Goal: Task Accomplishment & Management: Use online tool/utility

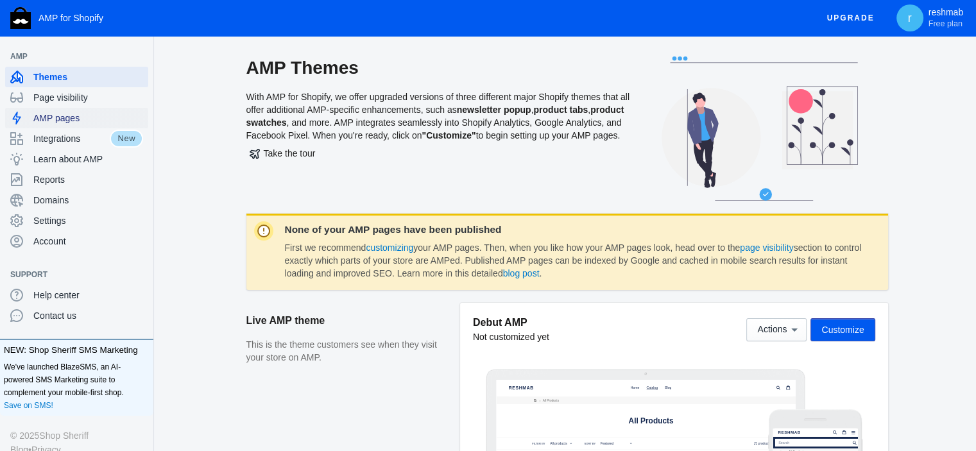
click at [76, 118] on span "AMP pages" at bounding box center [88, 118] width 110 height 13
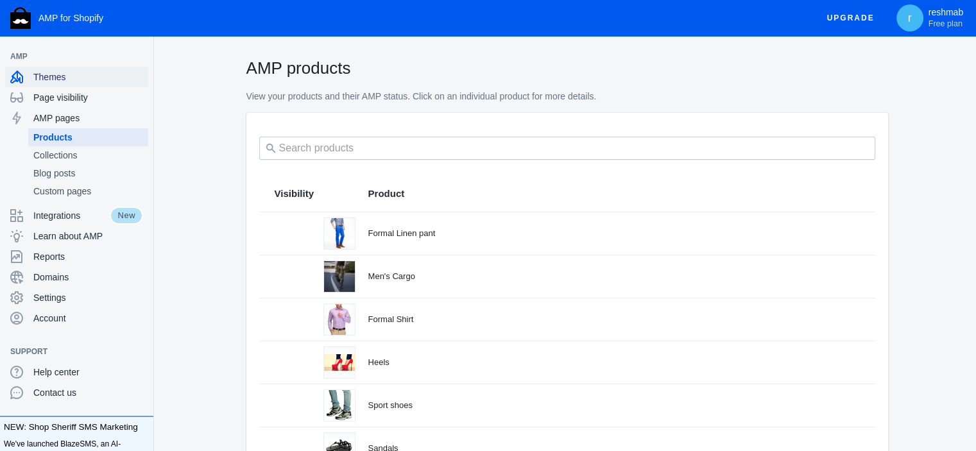
click at [69, 80] on span "Themes" at bounding box center [88, 77] width 110 height 13
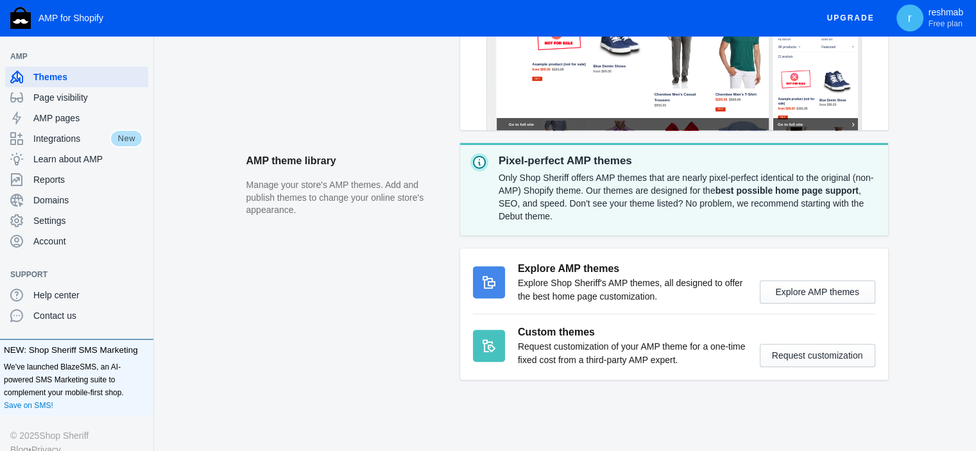
scroll to position [444, 0]
click at [773, 359] on button "Request customization" at bounding box center [818, 355] width 116 height 23
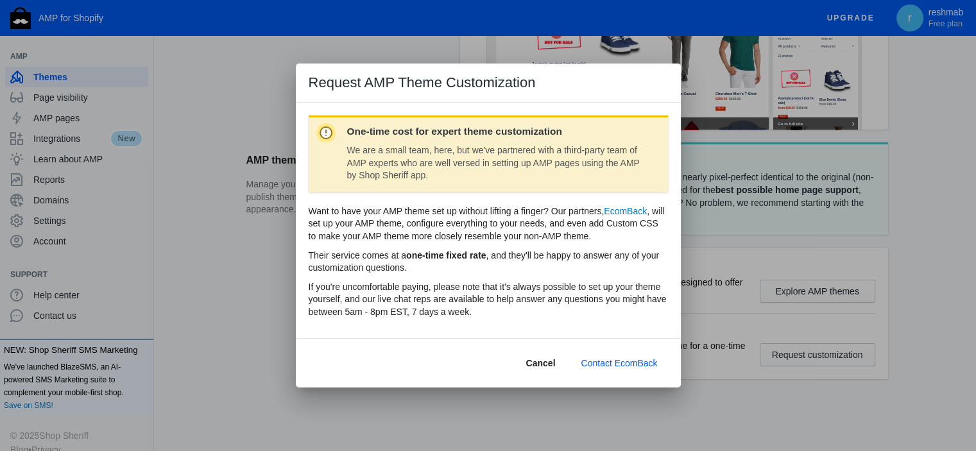
click at [535, 356] on button "Cancel" at bounding box center [541, 363] width 50 height 23
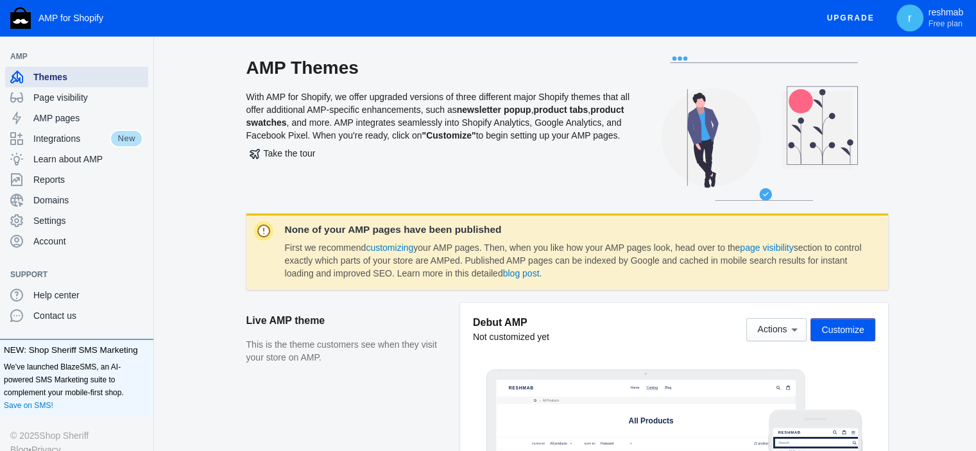
click at [76, 84] on div "Themes" at bounding box center [76, 77] width 133 height 21
drag, startPoint x: 373, startPoint y: 136, endPoint x: 357, endPoint y: 161, distance: 29.7
click at [621, 141] on div "AMP Themes With AMP for Shopify, we offer upgraded versions of three different …" at bounding box center [438, 134] width 385 height 157
drag, startPoint x: 244, startPoint y: 150, endPoint x: 352, endPoint y: 166, distance: 108.9
click at [309, 152] on div "AMP Themes With AMP for Shopify, we offer upgraded versions of three different …" at bounding box center [566, 134] width 777 height 157
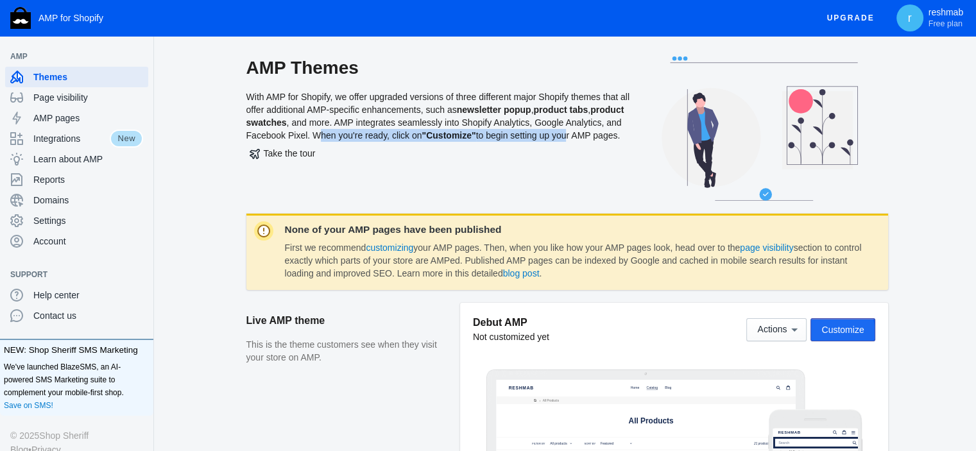
click at [820, 334] on button "Customize" at bounding box center [842, 329] width 64 height 23
click at [483, 188] on div "AMP Themes With AMP for Shopify, we offer upgraded versions of three different …" at bounding box center [438, 134] width 385 height 157
click at [280, 158] on span "Take the tour" at bounding box center [283, 153] width 66 height 10
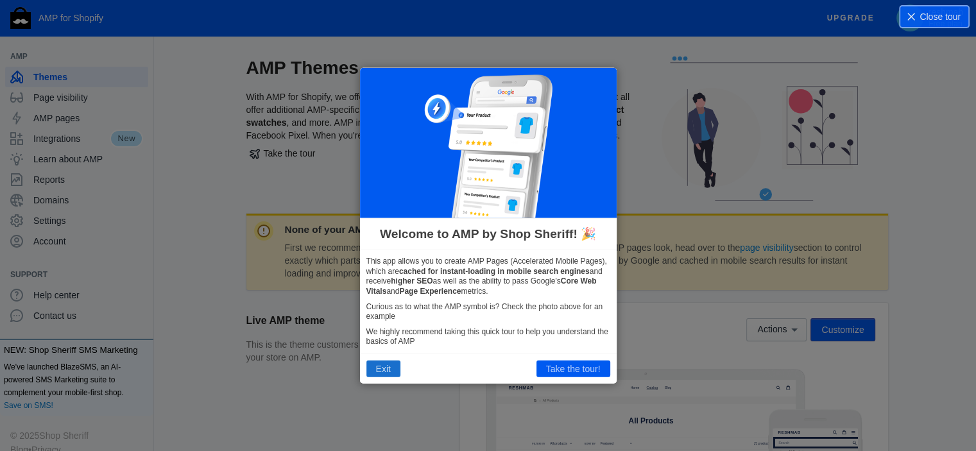
click at [390, 369] on button "Exit" at bounding box center [383, 369] width 34 height 17
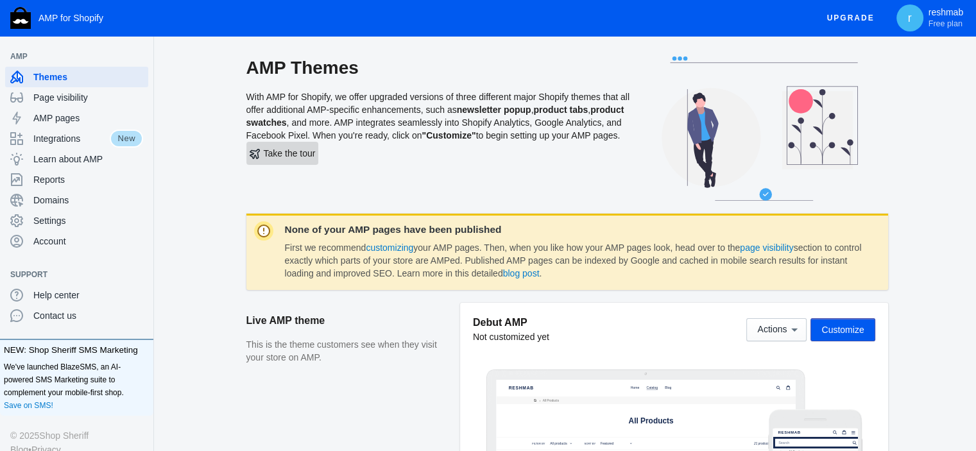
click at [287, 165] on button "Take the tour" at bounding box center [282, 153] width 73 height 23
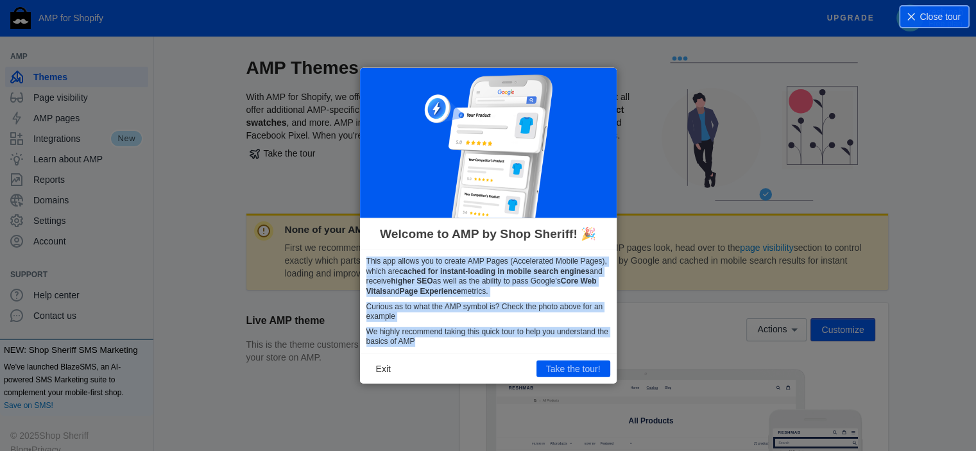
drag, startPoint x: 367, startPoint y: 262, endPoint x: 588, endPoint y: 339, distance: 234.0
click at [588, 339] on div "This app allows you to create AMP Pages (Accelerated Mobile Pages), which are c…" at bounding box center [488, 301] width 257 height 103
click at [588, 339] on p "We highly recommend taking this quick tour to help you understand the basics of…" at bounding box center [488, 337] width 244 height 20
drag, startPoint x: 365, startPoint y: 259, endPoint x: 432, endPoint y: 346, distance: 109.7
click at [432, 346] on div "This app allows you to create AMP Pages (Accelerated Mobile Pages), which are c…" at bounding box center [488, 301] width 257 height 103
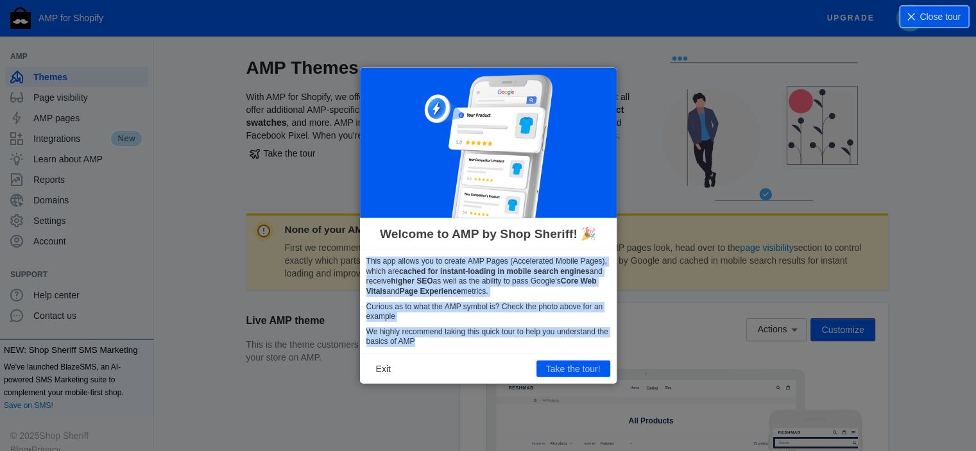
click at [461, 315] on p "Curious as to what the AMP symbol is? Check the photo above for an example" at bounding box center [488, 312] width 244 height 20
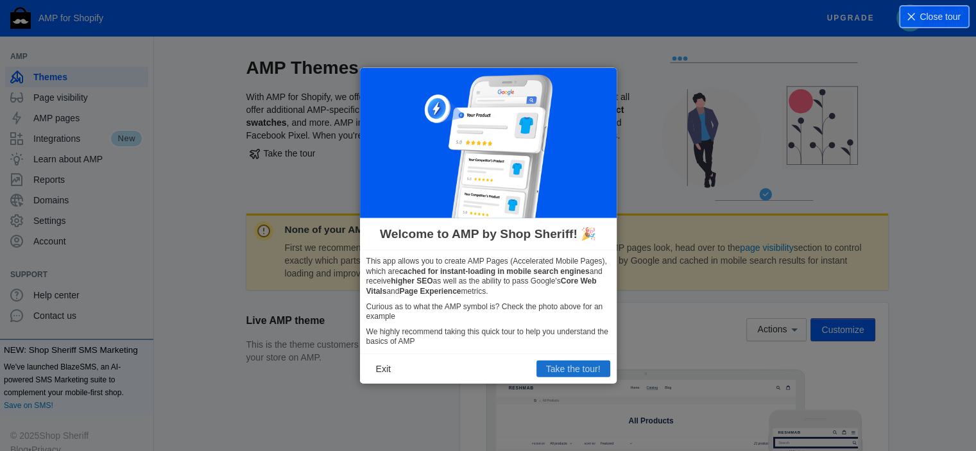
click at [560, 363] on button "Take the tour!" at bounding box center [573, 369] width 74 height 17
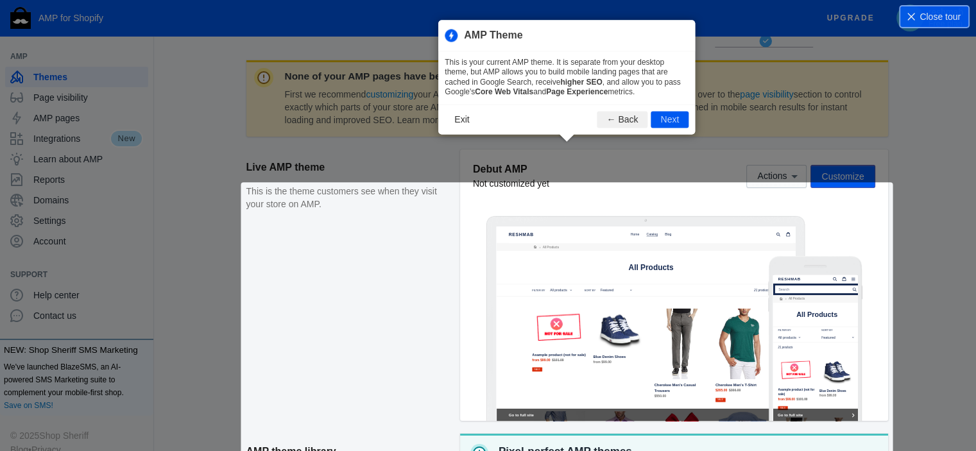
scroll to position [175, 0]
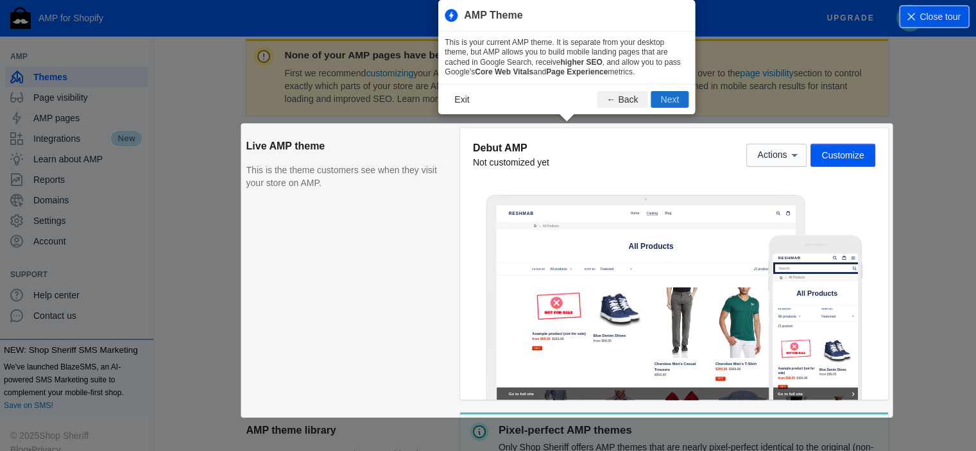
click at [662, 96] on button "Next" at bounding box center [670, 99] width 38 height 17
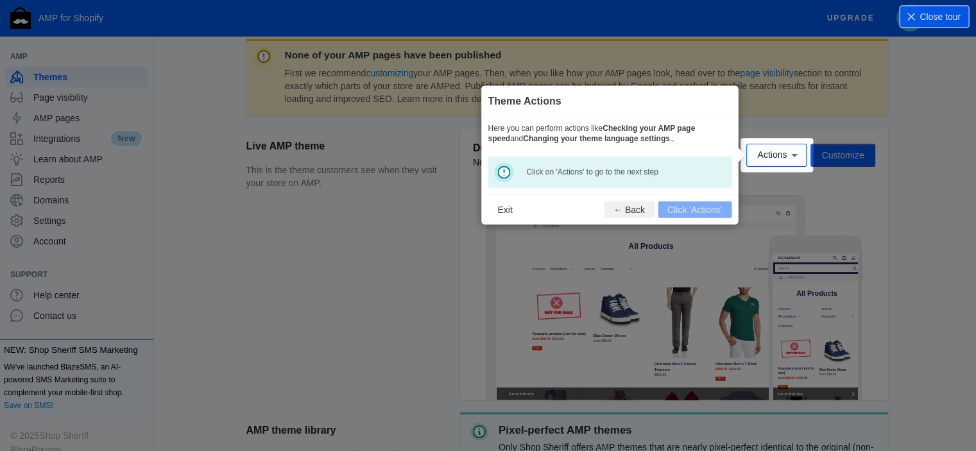
scroll to position [189, 0]
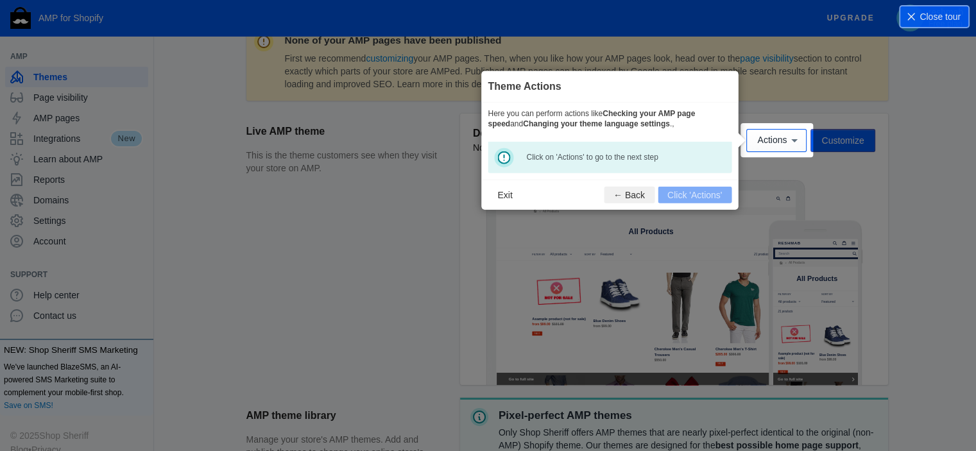
click at [608, 114] on b "Checking your AMP page speed" at bounding box center [591, 118] width 207 height 19
drag, startPoint x: 613, startPoint y: 114, endPoint x: 504, endPoint y: 117, distance: 109.1
click at [695, 114] on b "Checking your AMP page speed" at bounding box center [591, 118] width 207 height 19
drag, startPoint x: 503, startPoint y: 123, endPoint x: 640, endPoint y: 128, distance: 136.8
click at [640, 128] on b "Changing your theme language settings" at bounding box center [596, 123] width 147 height 9
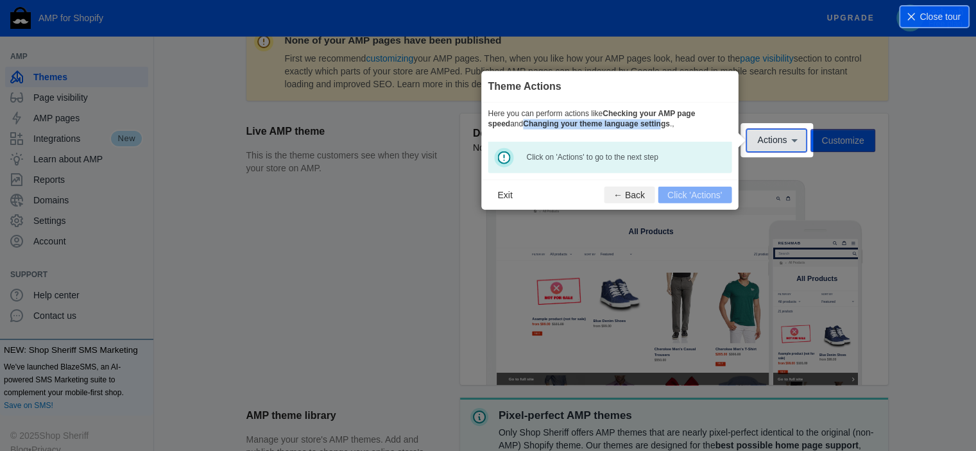
click at [768, 146] on span "Actions" at bounding box center [772, 140] width 30 height 10
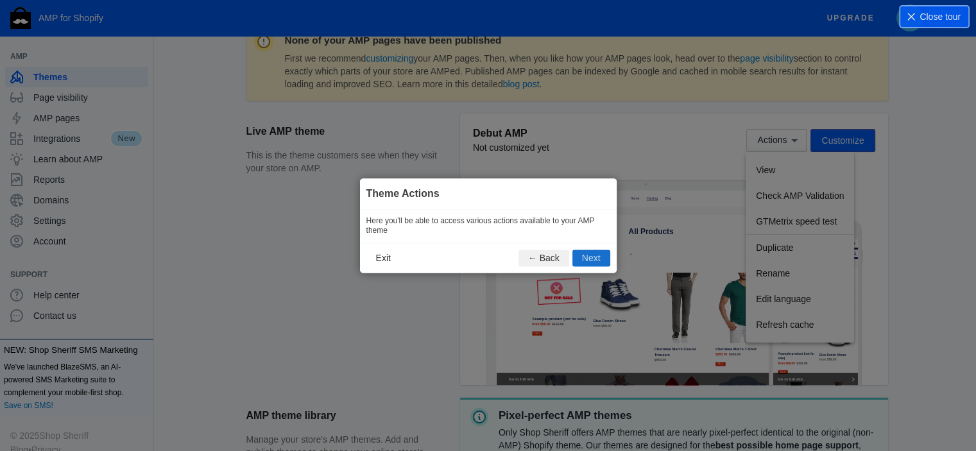
click at [581, 261] on button "Next" at bounding box center [591, 258] width 38 height 17
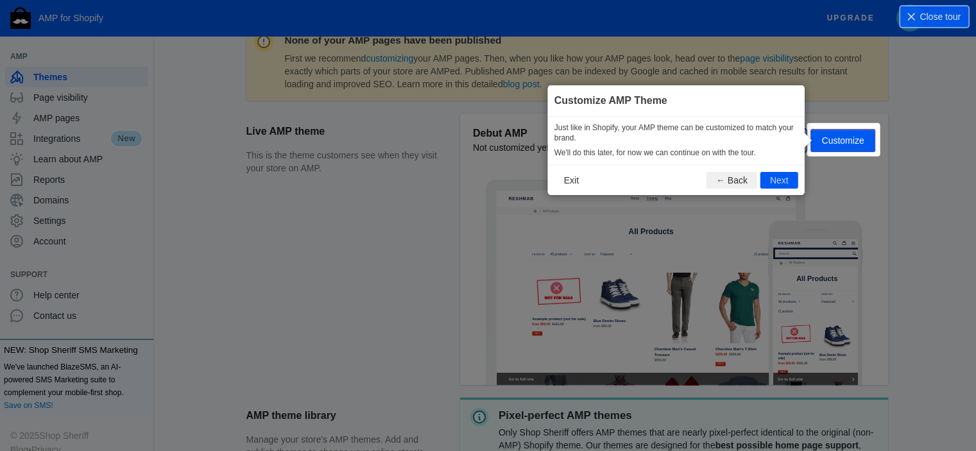
scroll to position [190, 0]
click at [732, 189] on footer "Exit ← Back Next" at bounding box center [676, 179] width 257 height 30
click at [571, 178] on button "Exit" at bounding box center [571, 179] width 34 height 17
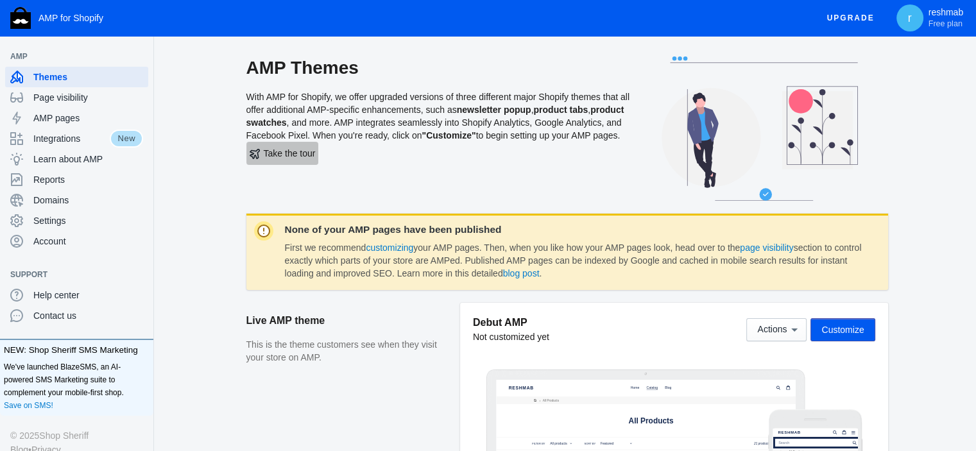
click at [277, 158] on span "Take the tour" at bounding box center [283, 153] width 66 height 10
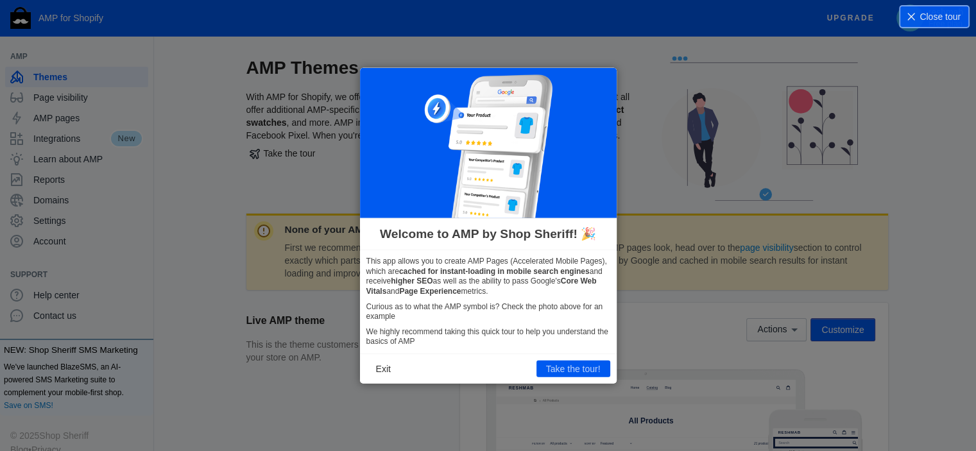
click at [376, 372] on button "Exit" at bounding box center [383, 369] width 34 height 17
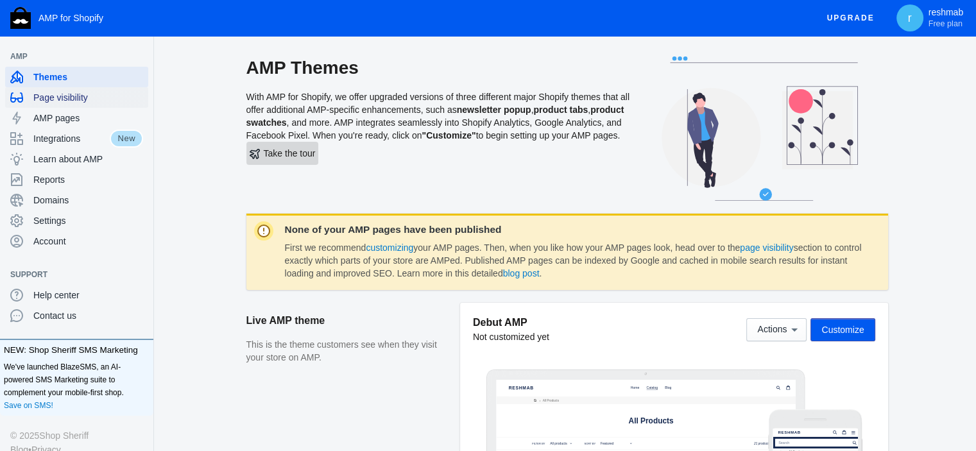
click at [53, 97] on span "Page visibility" at bounding box center [88, 97] width 110 height 13
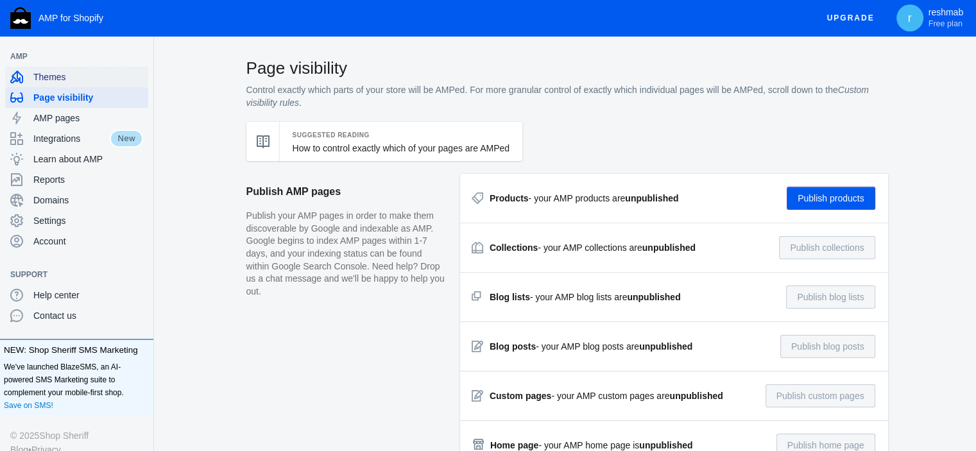
click at [56, 81] on span "Themes" at bounding box center [88, 77] width 110 height 13
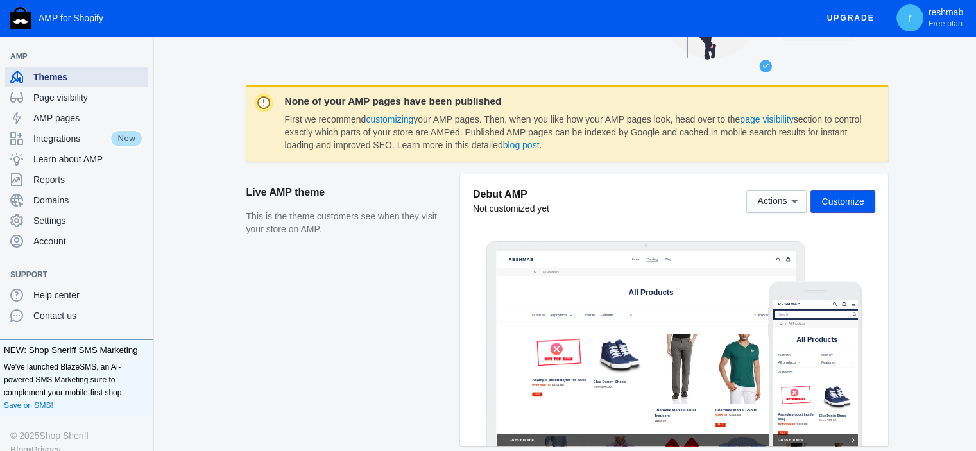
scroll to position [193, 0]
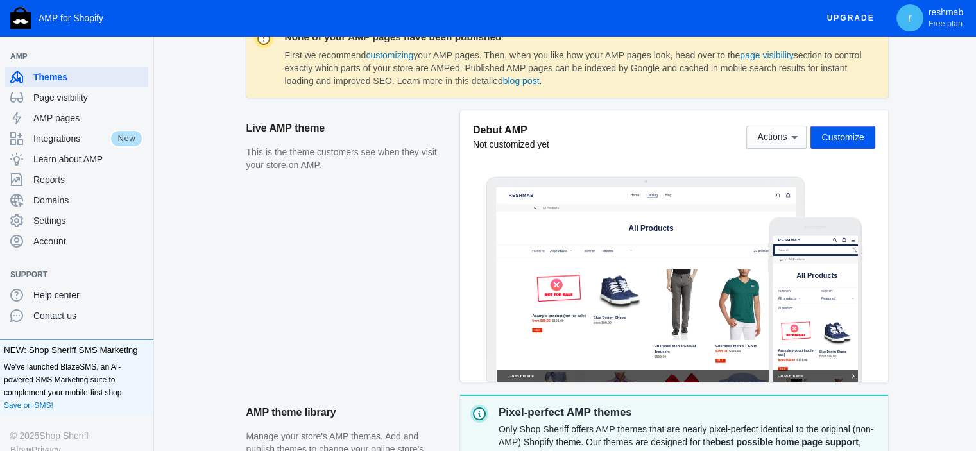
click at [857, 146] on button "Customize" at bounding box center [842, 137] width 64 height 23
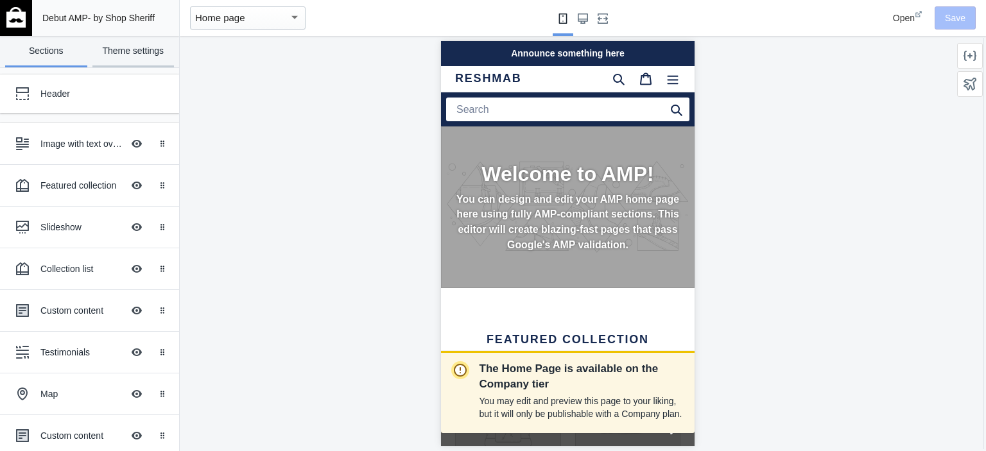
click at [139, 56] on link "Theme settings" at bounding box center [133, 51] width 82 height 31
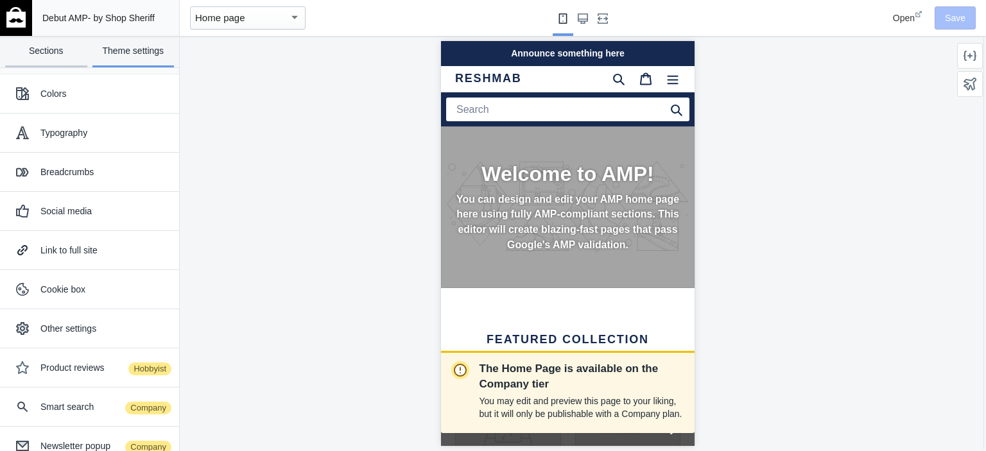
click at [51, 58] on link "Sections" at bounding box center [46, 51] width 82 height 31
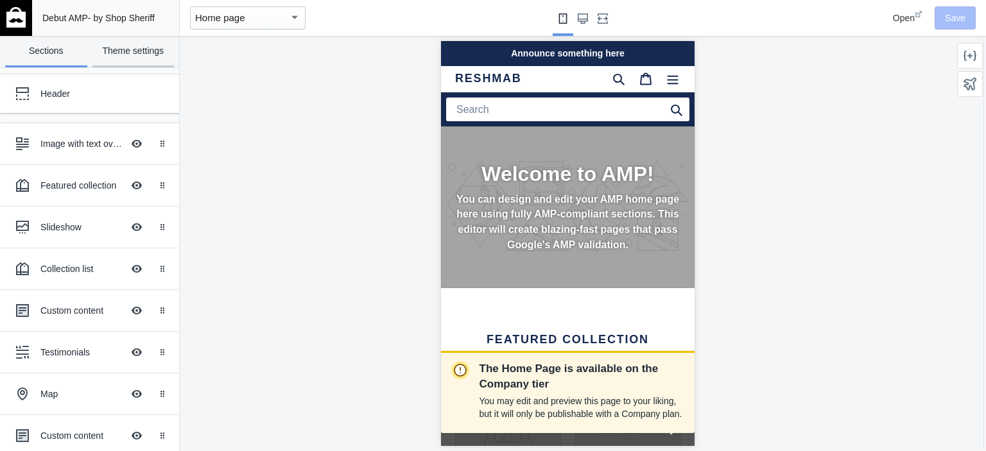
click at [115, 58] on link "Theme settings" at bounding box center [133, 51] width 82 height 31
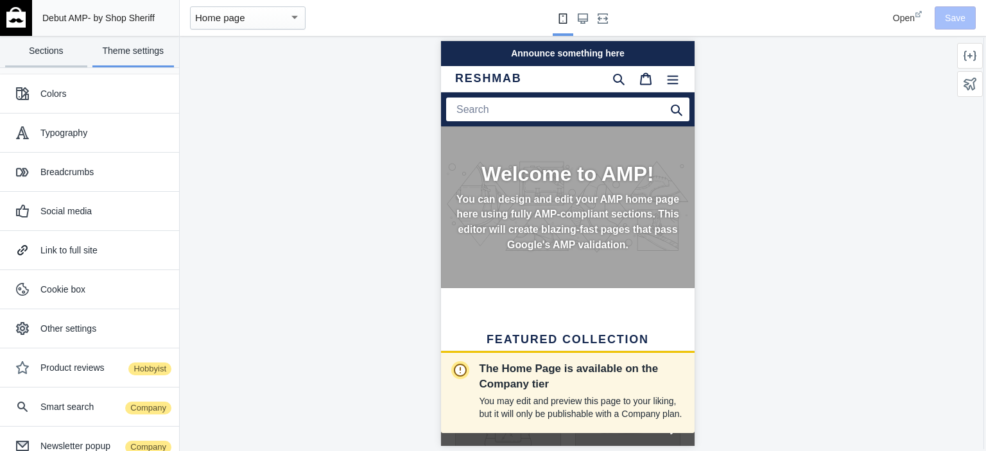
scroll to position [0, 216]
click at [57, 61] on link "Sections" at bounding box center [46, 51] width 82 height 31
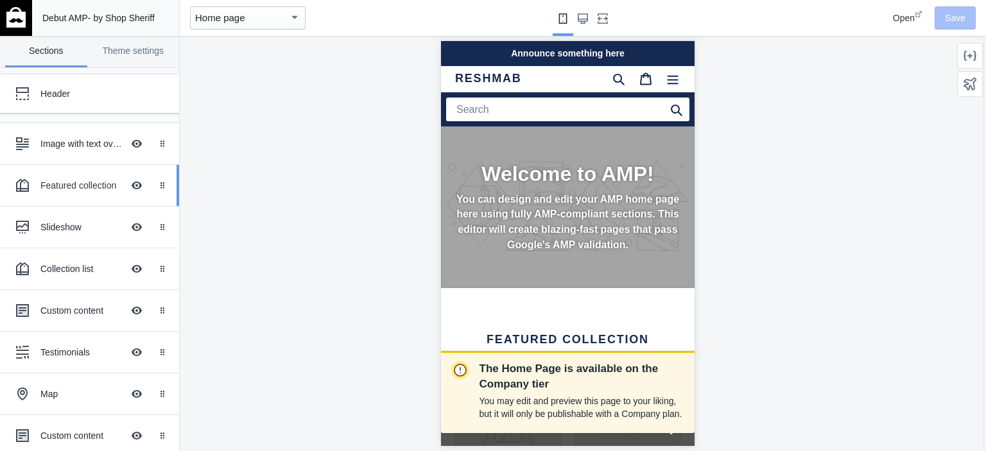
scroll to position [0, 0]
click at [271, 12] on div "Home page" at bounding box center [242, 17] width 94 height 15
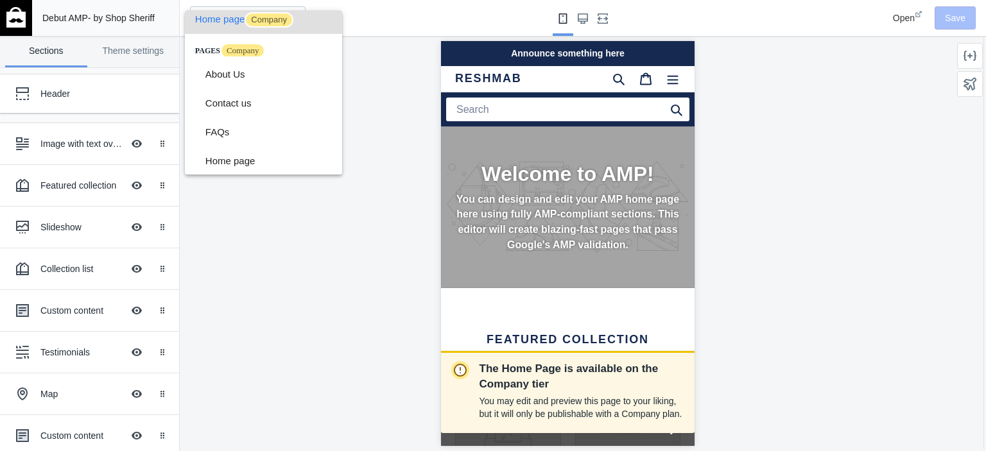
click at [355, 163] on div at bounding box center [493, 225] width 986 height 451
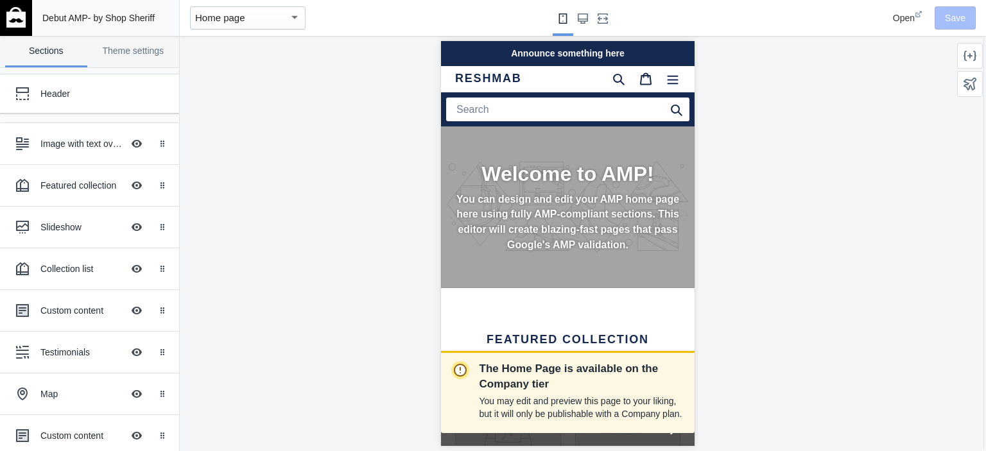
click at [300, 15] on div "button" at bounding box center [295, 17] width 12 height 15
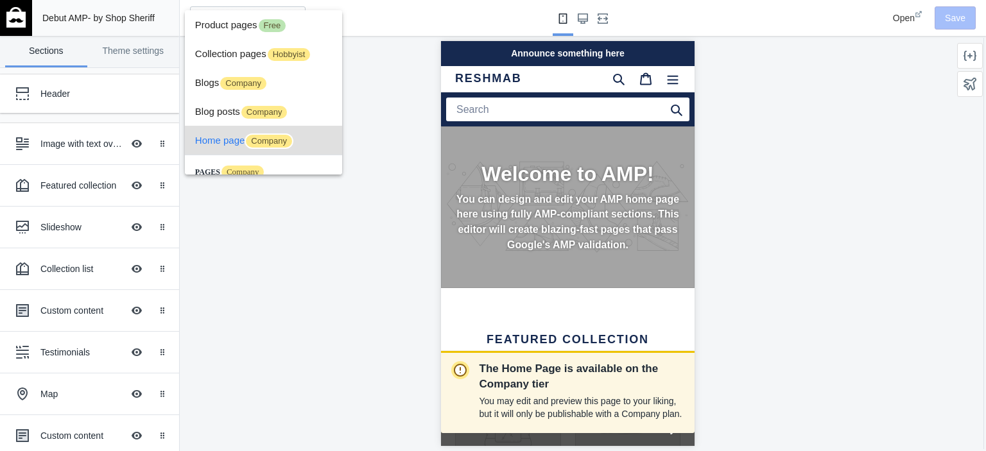
scroll to position [0, 0]
click at [371, 209] on div at bounding box center [493, 225] width 986 height 451
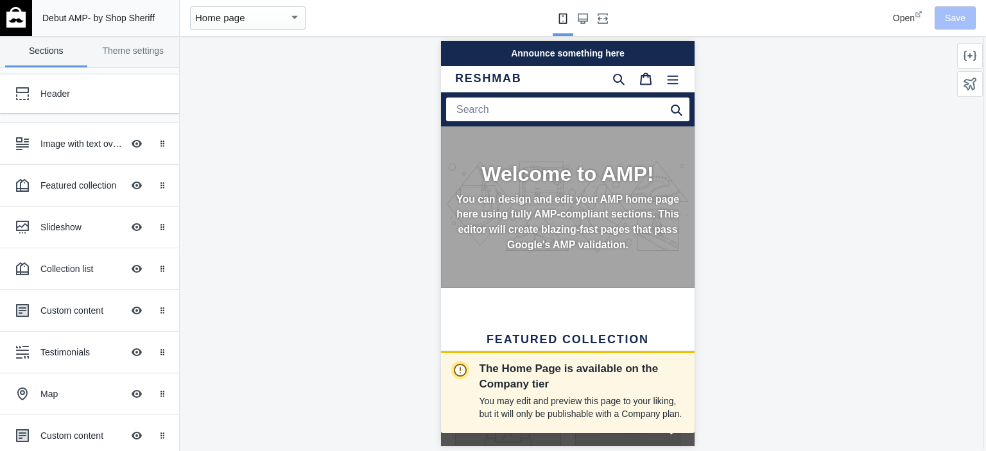
scroll to position [0, 216]
